Goal: Check status: Check status

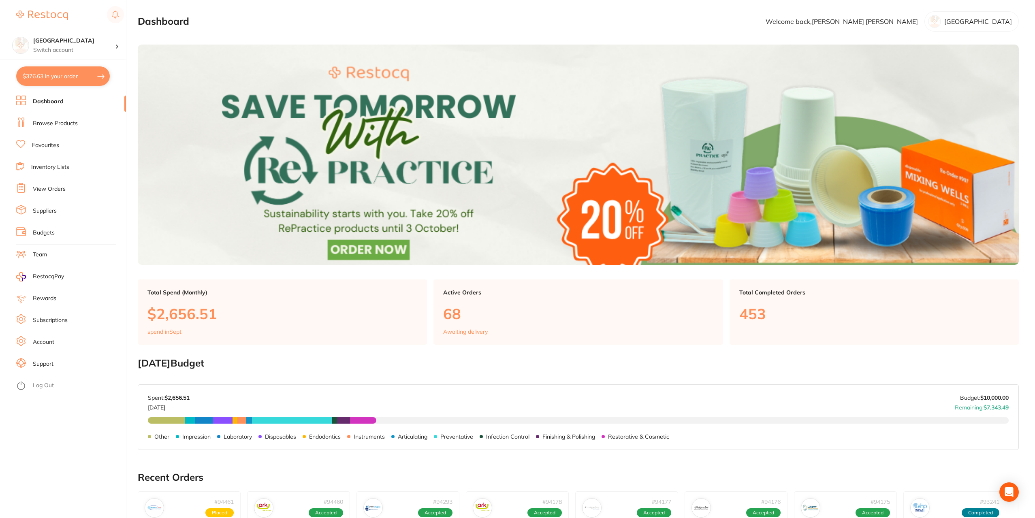
click at [47, 188] on link "View Orders" at bounding box center [49, 189] width 33 height 8
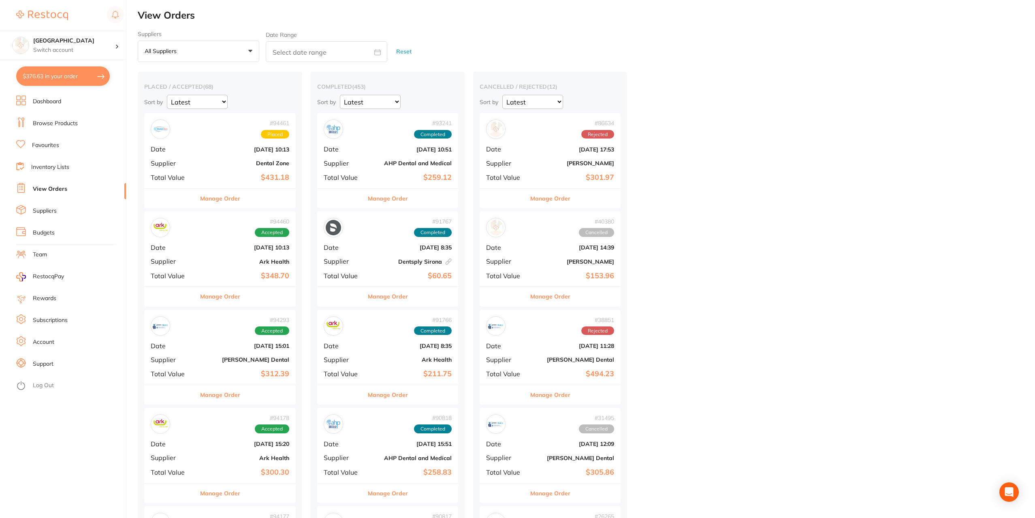
click at [232, 297] on button "Manage Order" at bounding box center [220, 296] width 40 height 19
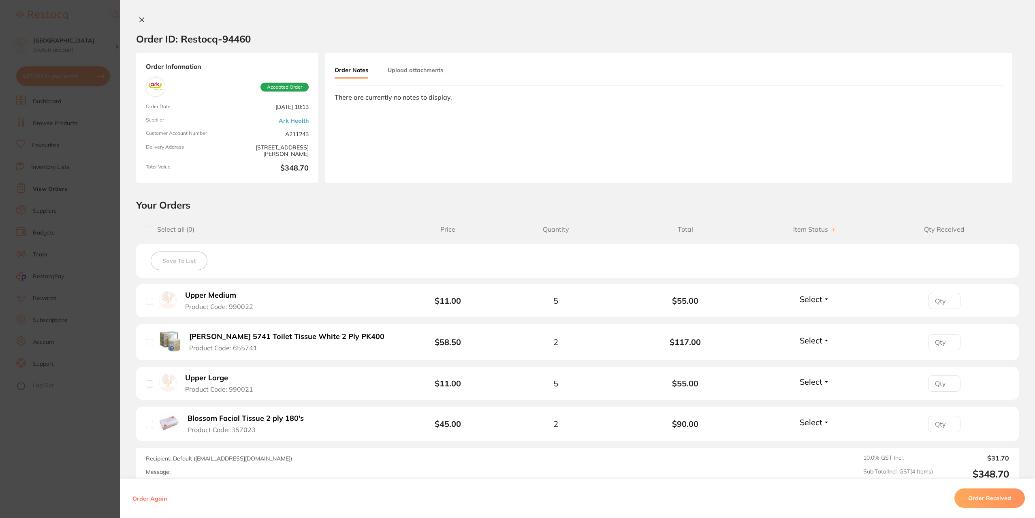
click at [977, 500] on button "Order Received" at bounding box center [989, 498] width 70 height 19
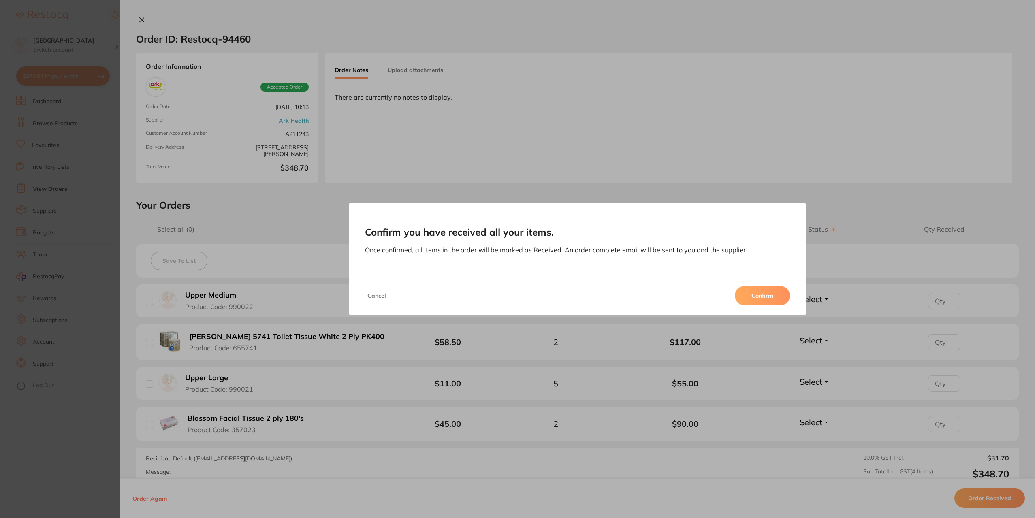
drag, startPoint x: 773, startPoint y: 296, endPoint x: 774, endPoint y: 292, distance: 4.2
click at [773, 295] on button "Confirm" at bounding box center [762, 295] width 55 height 19
